Goal: Find specific page/section: Find specific page/section

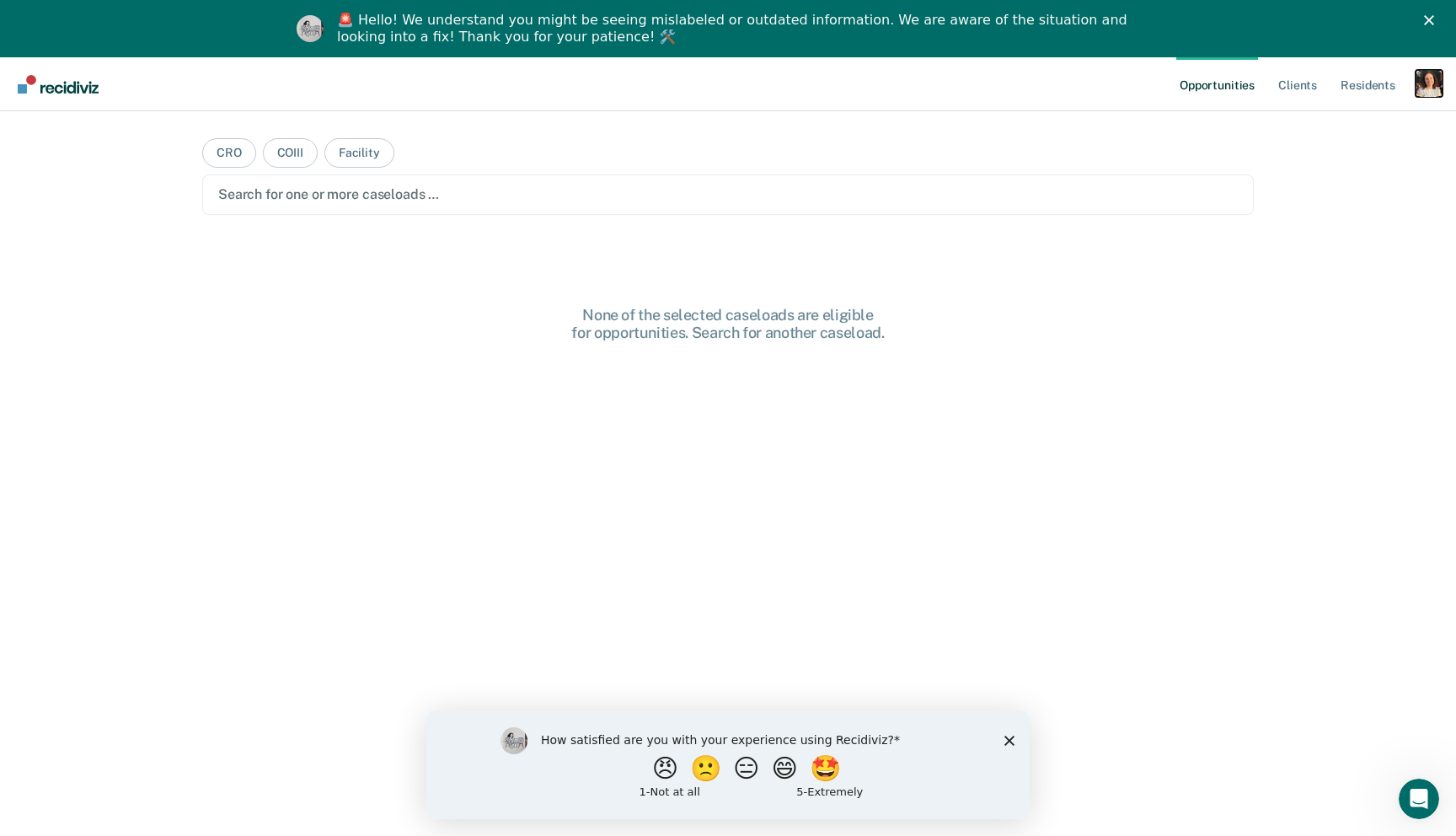
click at [1427, 83] on div "Profile dropdown button" at bounding box center [1430, 83] width 27 height 27
click at [1346, 119] on link "Profile" at bounding box center [1362, 126] width 136 height 14
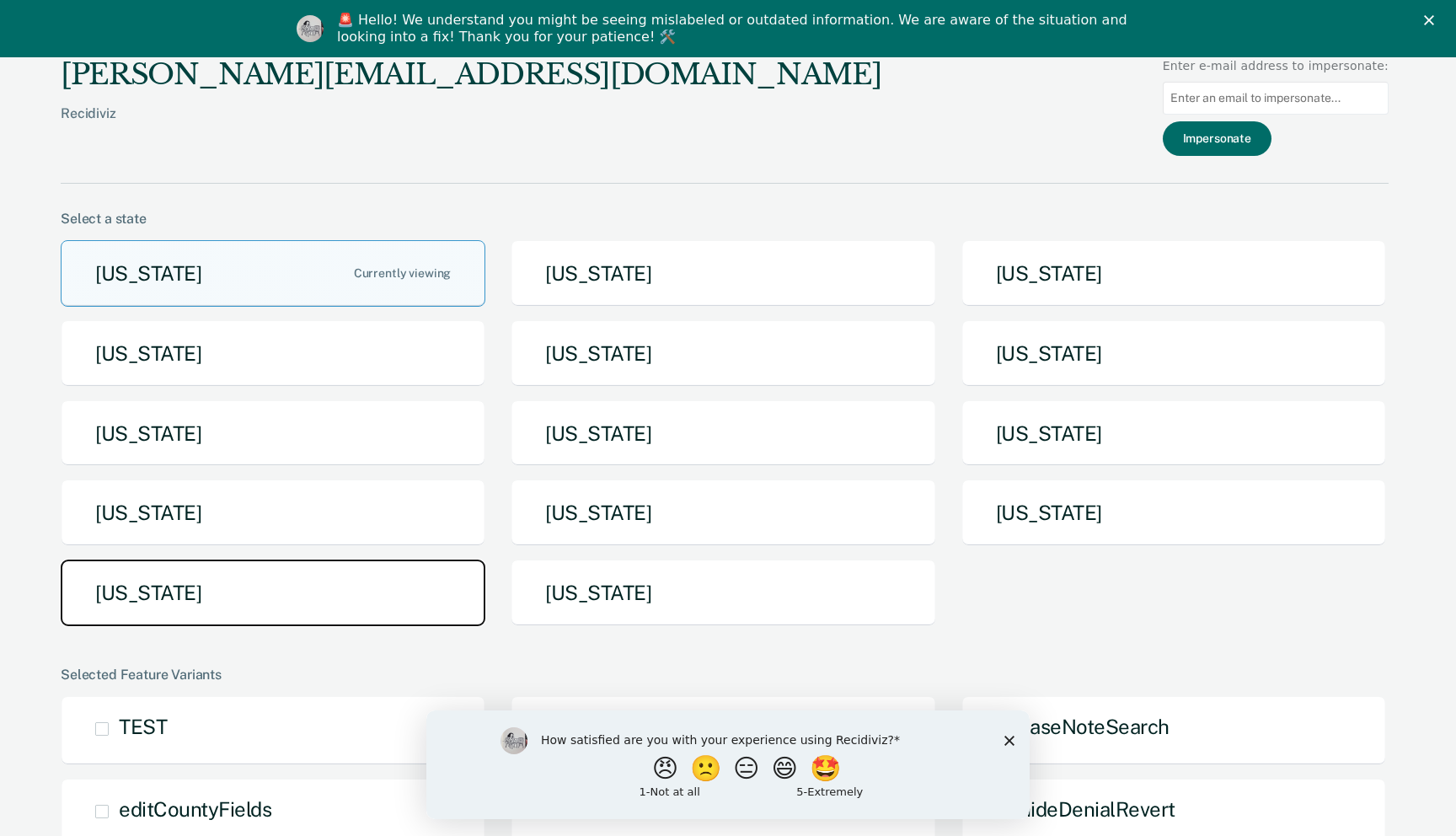
click at [365, 585] on button "Texas" at bounding box center [273, 592] width 425 height 66
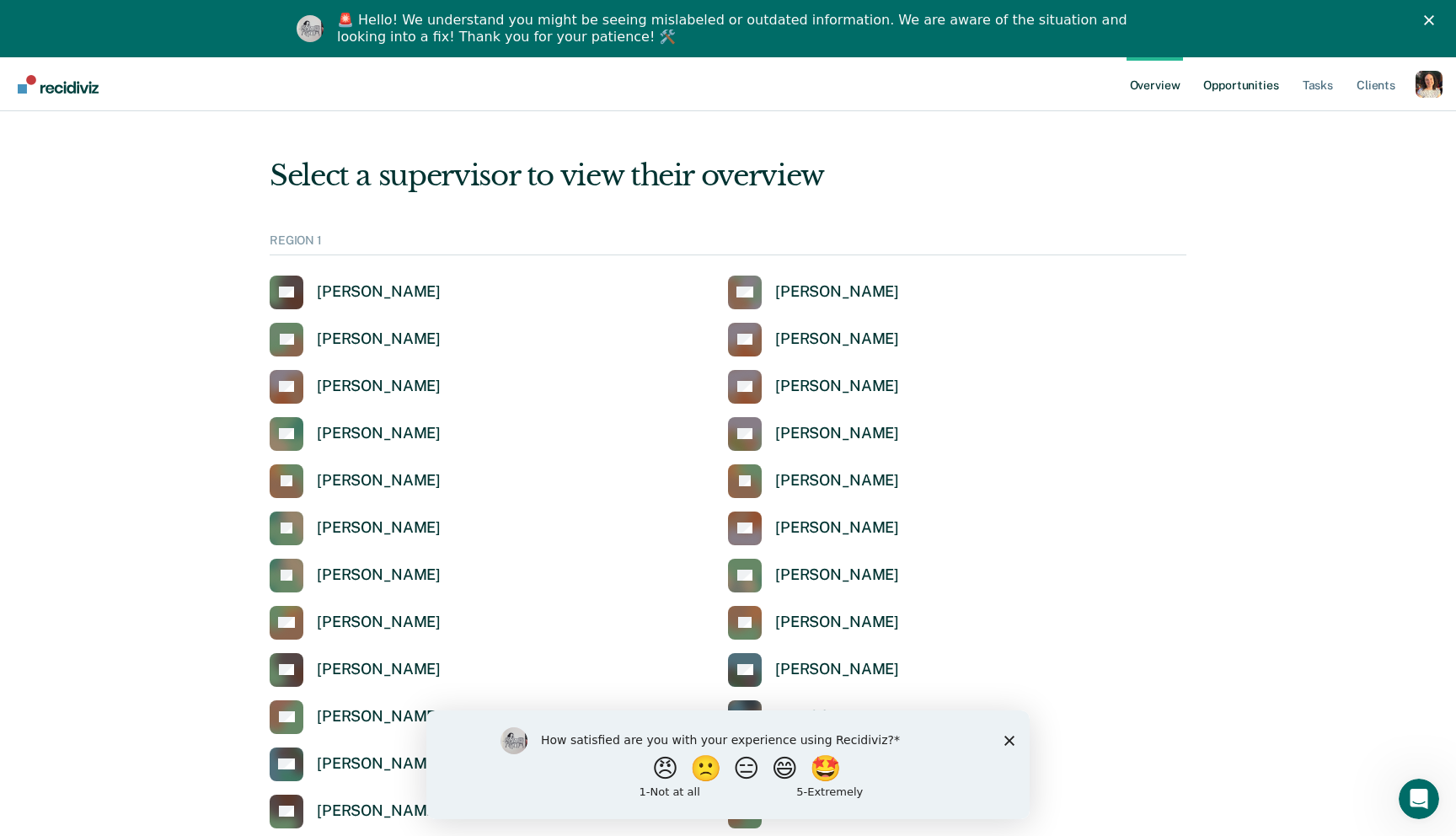
click at [1260, 83] on link "Opportunities" at bounding box center [1241, 83] width 82 height 54
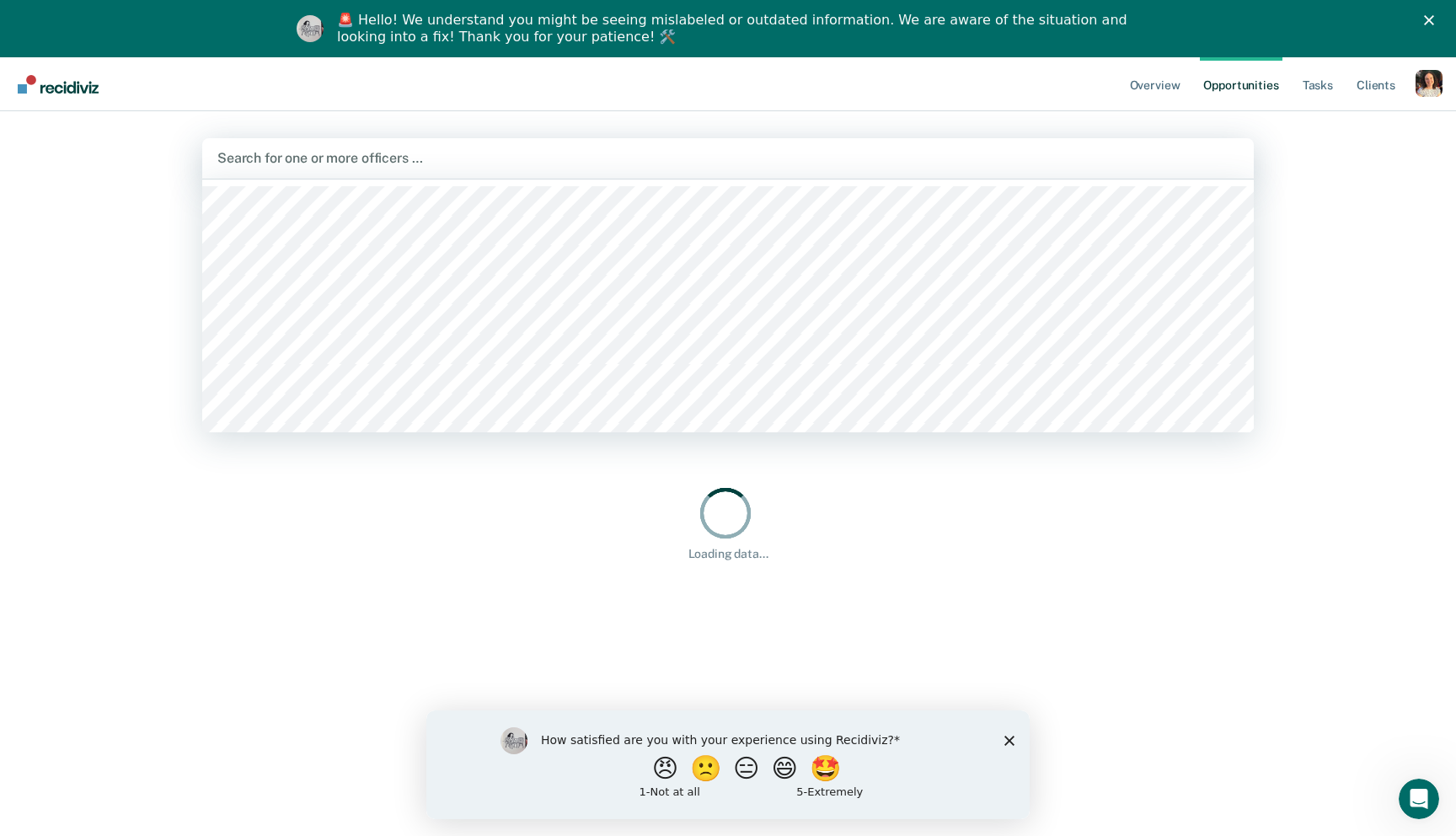
click at [847, 168] on div "Search for one or more officers …" at bounding box center [728, 158] width 1025 height 23
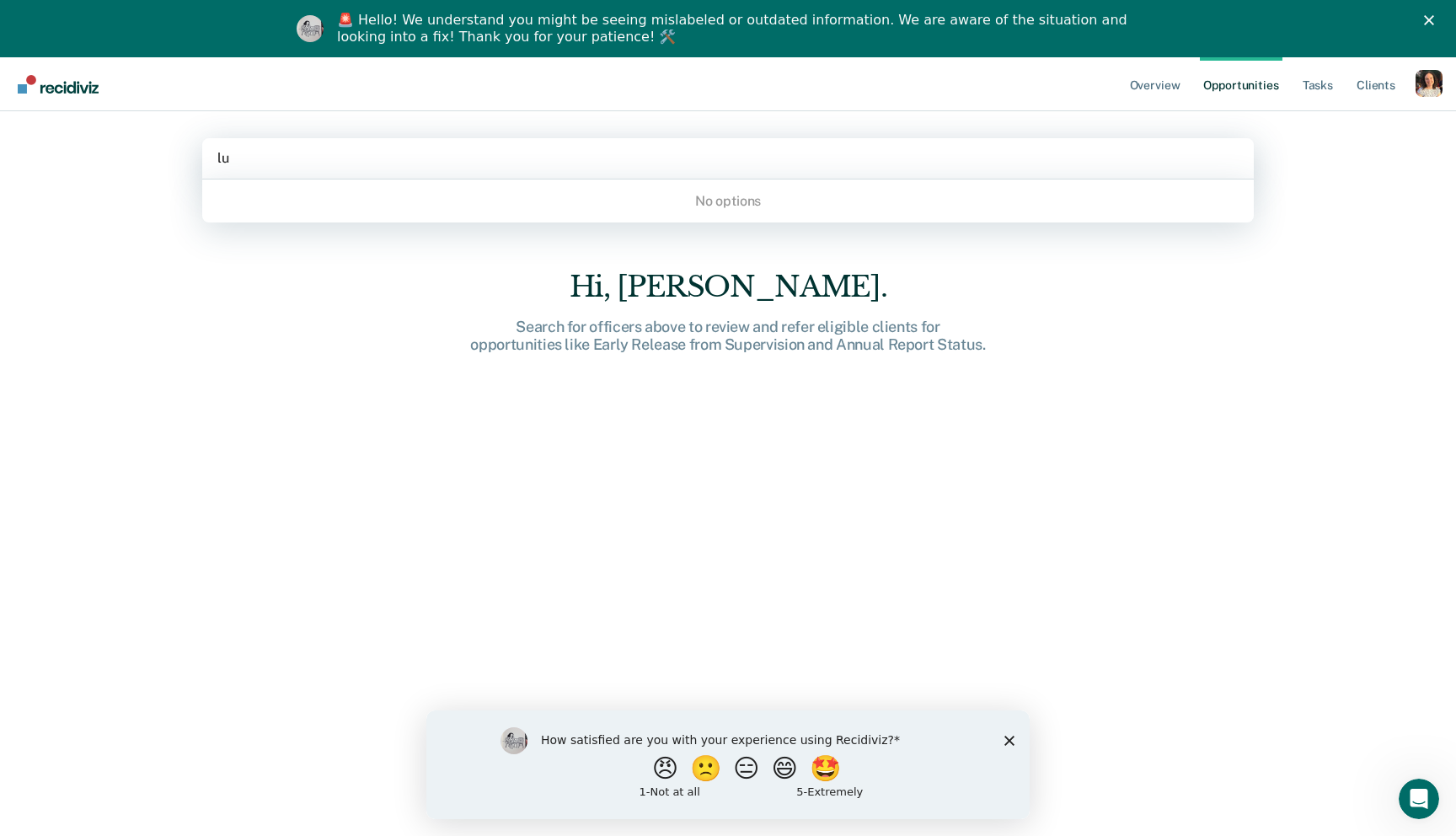
type input "luz"
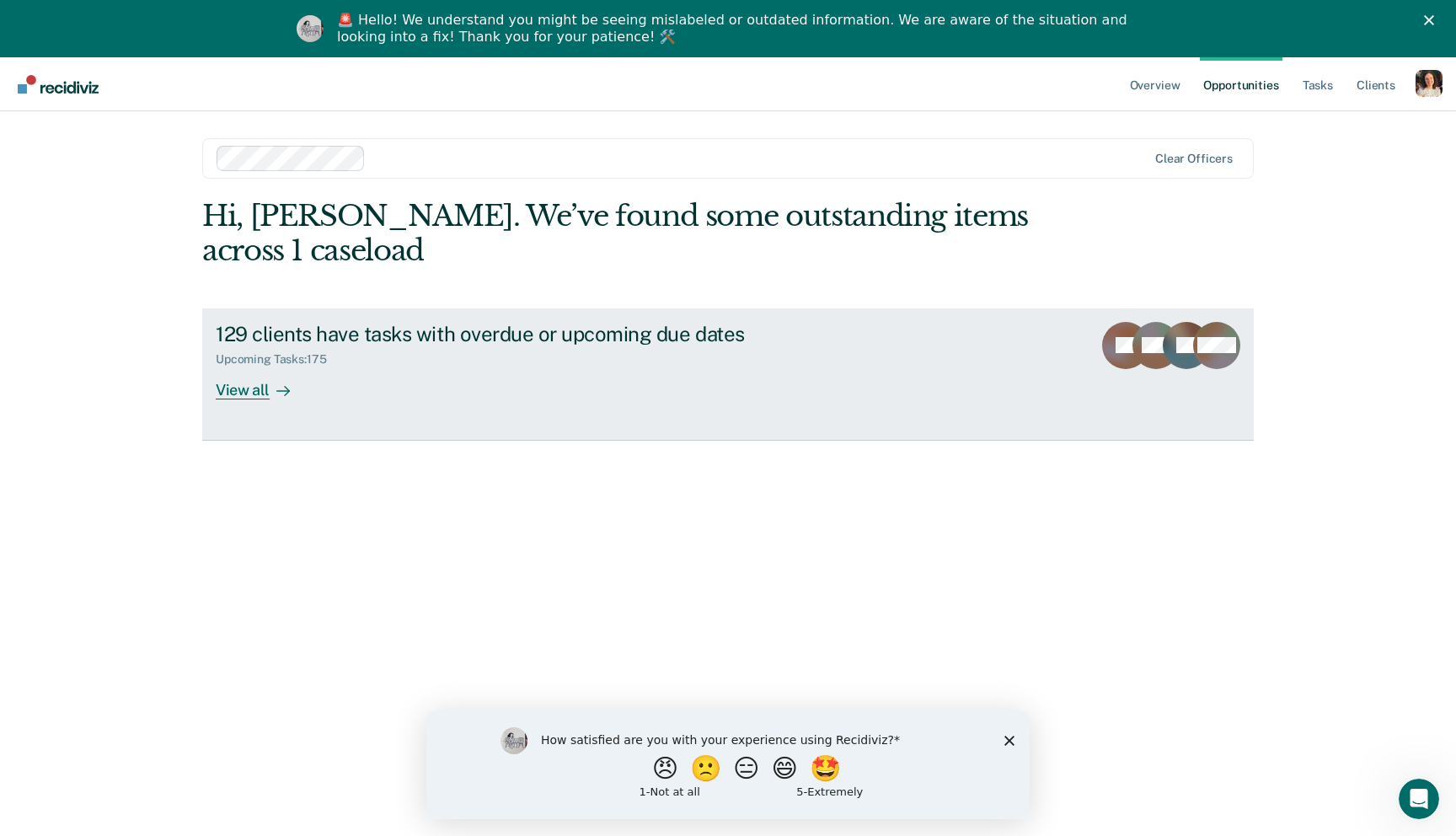
click at [286, 372] on div "View all" at bounding box center [263, 382] width 94 height 33
